Goal: Transaction & Acquisition: Purchase product/service

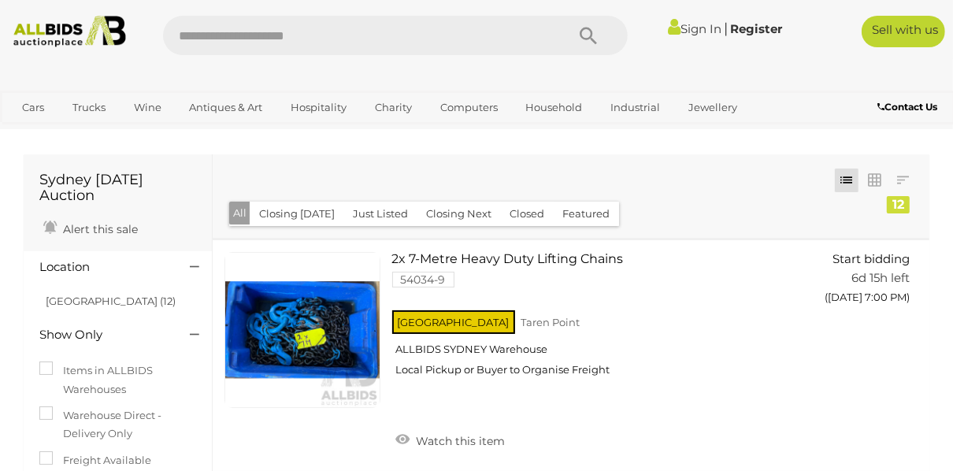
click at [690, 29] on link "Sign In" at bounding box center [695, 28] width 54 height 15
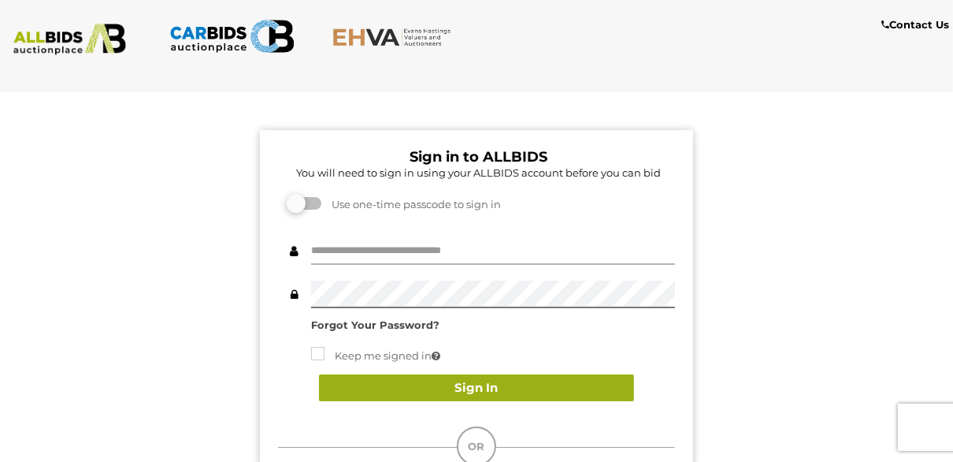
type input "**********"
click at [471, 387] on button "Sign In" at bounding box center [476, 388] width 315 height 28
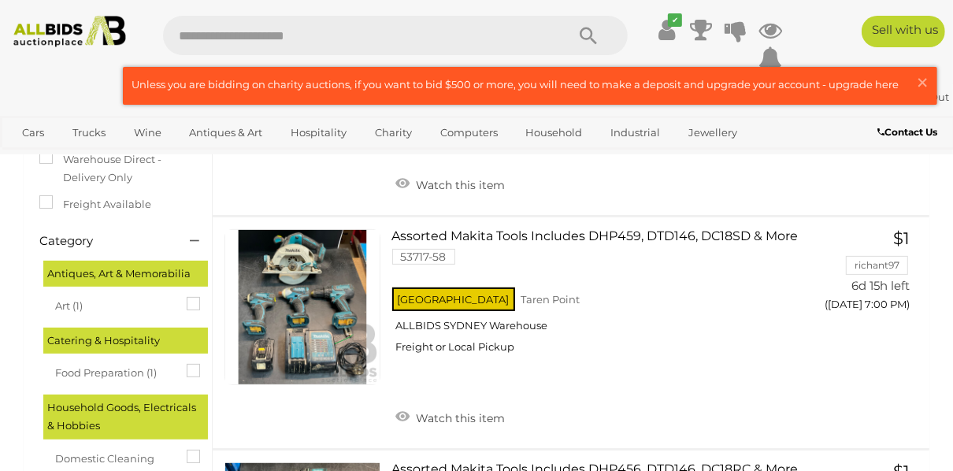
scroll to position [252, 0]
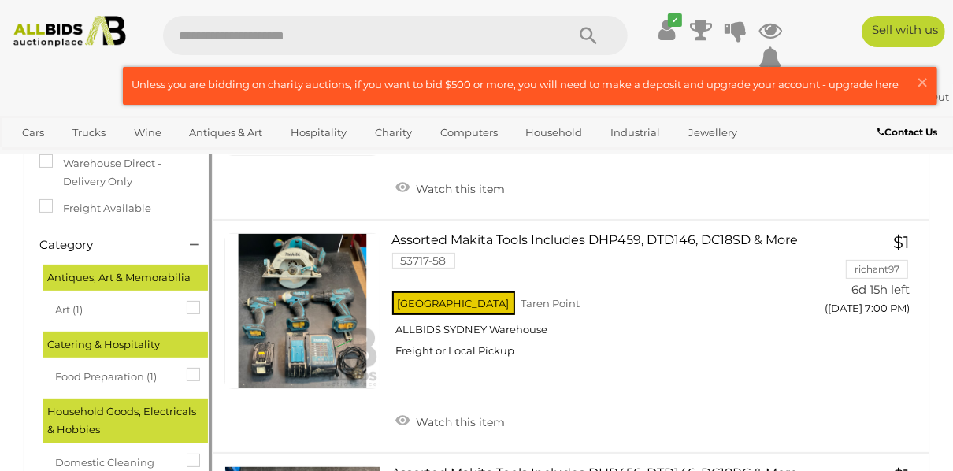
click at [137, 164] on label "Warehouse Direct - Delivery Only" at bounding box center [117, 172] width 157 height 37
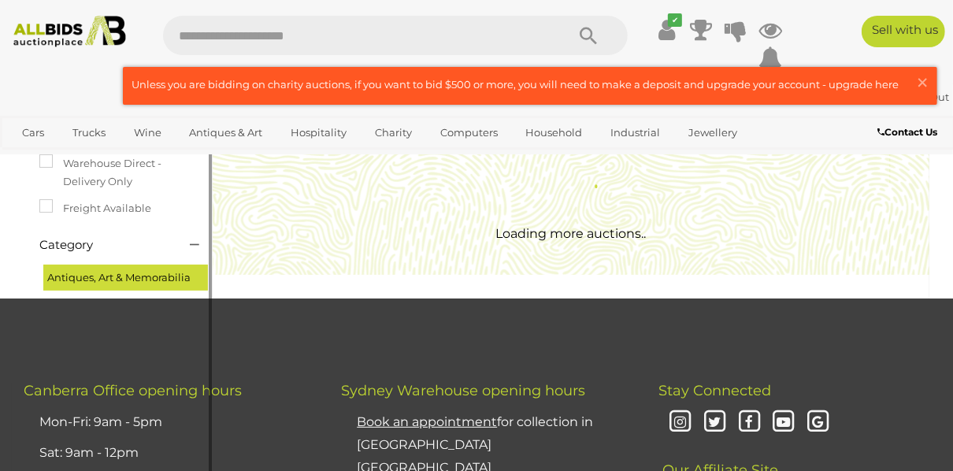
scroll to position [0, 0]
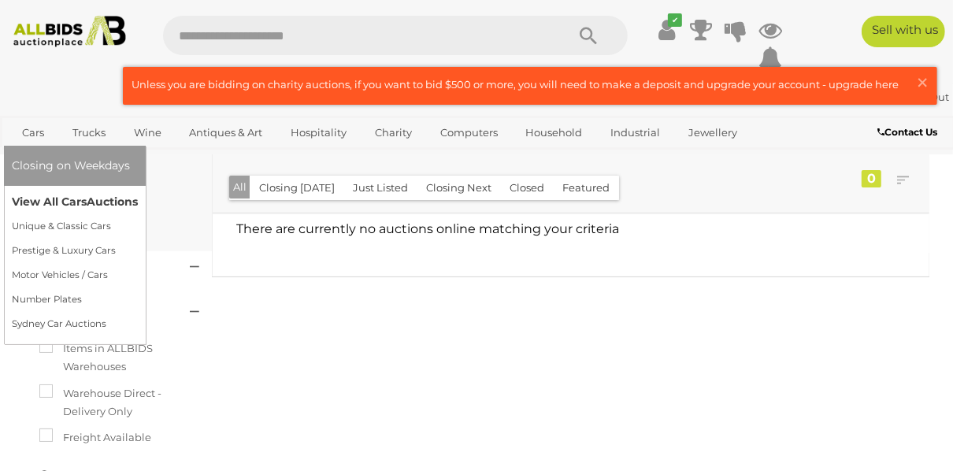
click at [38, 202] on link "View All Cars Auctions" at bounding box center [75, 202] width 126 height 24
